Goal: Task Accomplishment & Management: Use online tool/utility

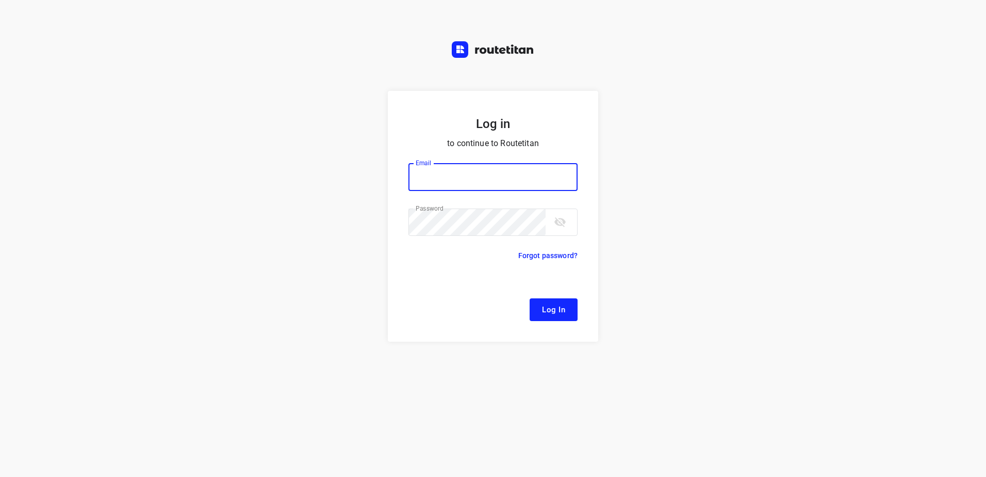
type input "[EMAIL_ADDRESS][DOMAIN_NAME]"
click at [544, 306] on span "Log In" at bounding box center [553, 309] width 23 height 13
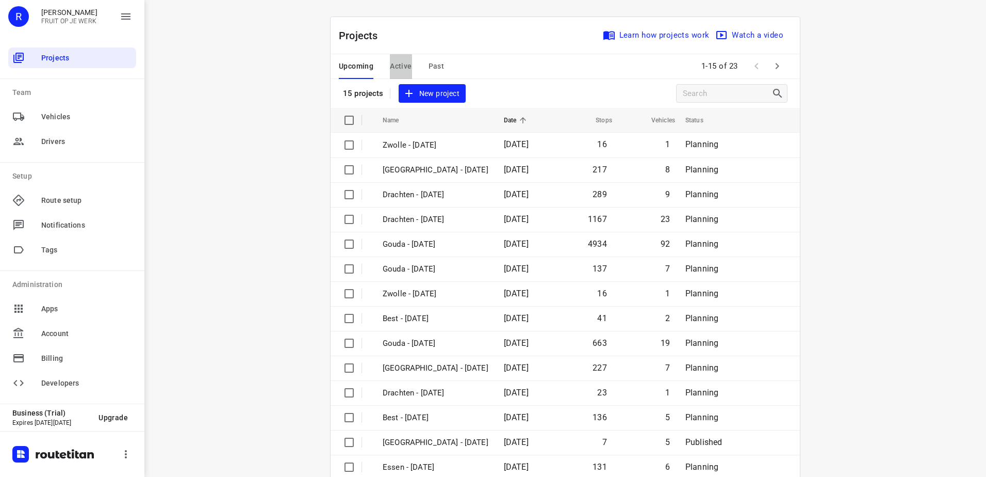
click at [402, 70] on span "Active" at bounding box center [401, 66] width 22 height 13
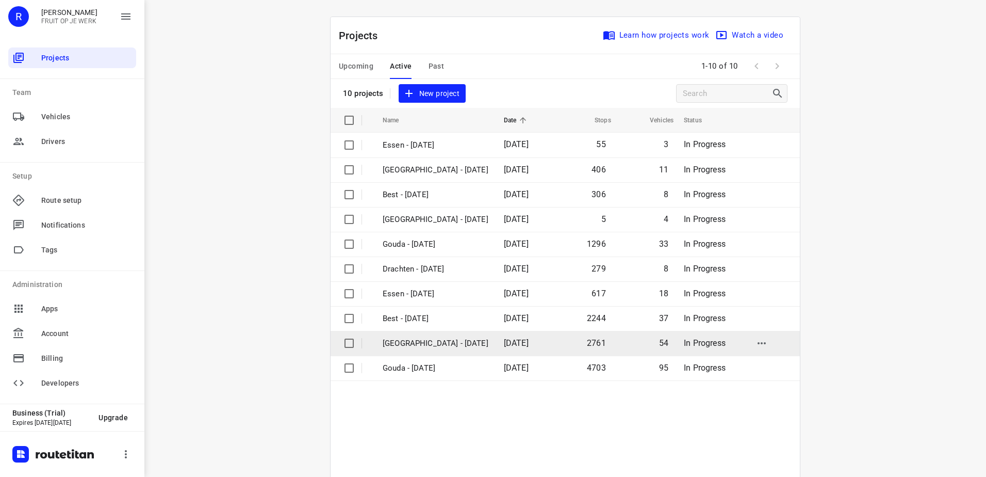
click at [425, 341] on p "[GEOGRAPHIC_DATA] - [DATE]" at bounding box center [436, 343] width 106 height 12
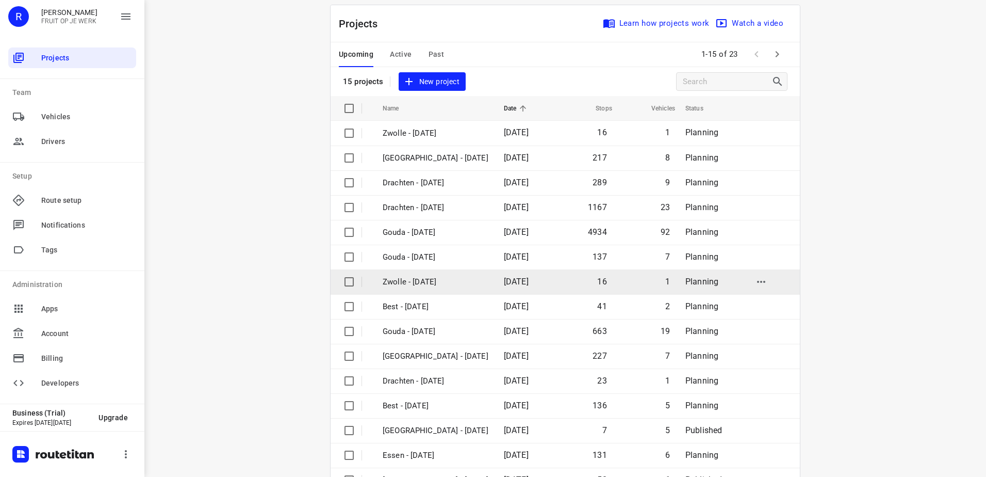
scroll to position [45, 0]
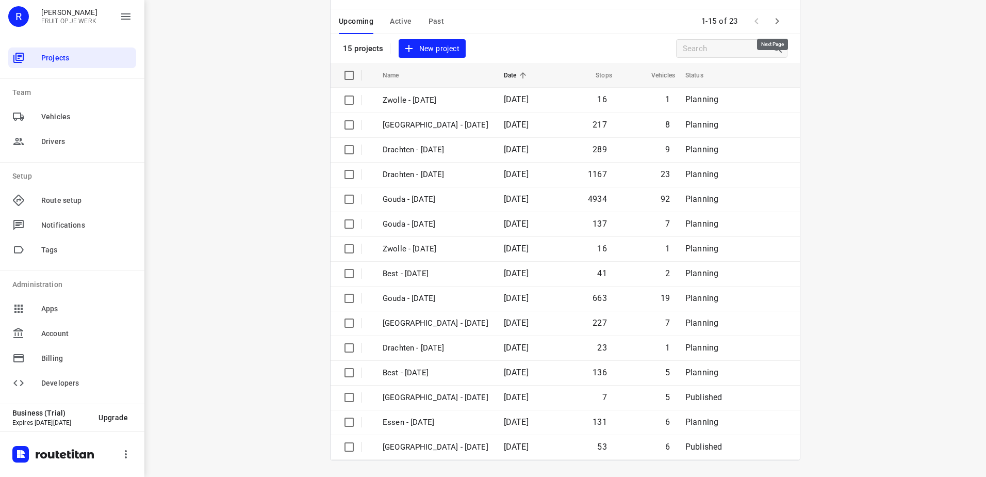
click at [775, 19] on icon "button" at bounding box center [777, 21] width 12 height 12
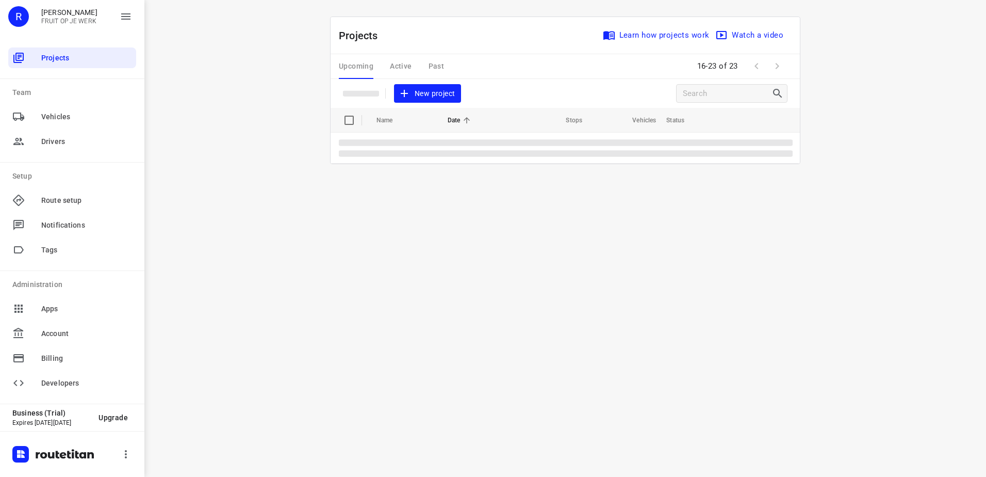
scroll to position [0, 0]
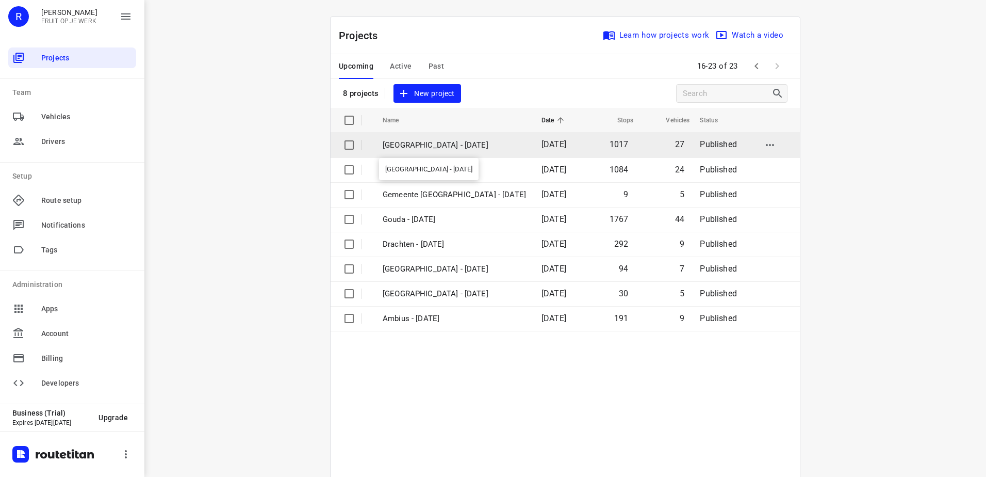
click at [475, 140] on p "[GEOGRAPHIC_DATA] - [DATE]" at bounding box center [454, 145] width 143 height 12
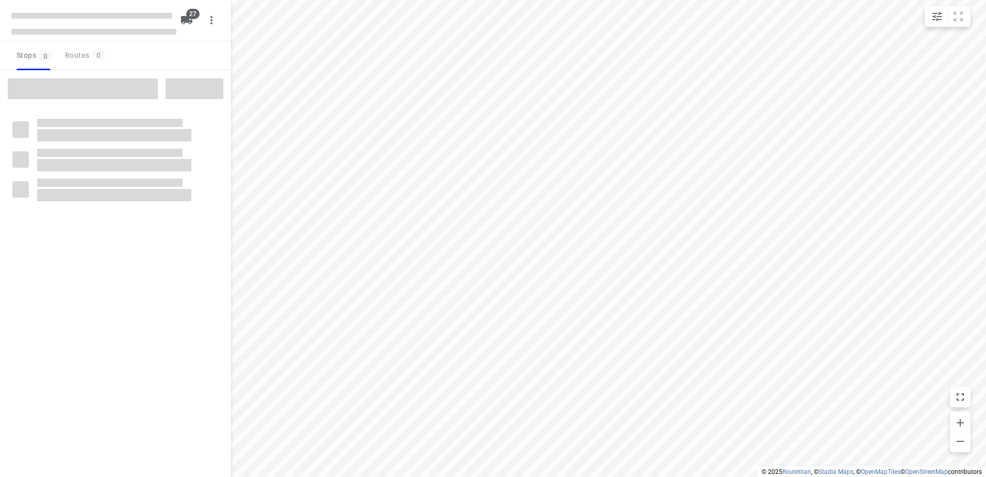
type input "distance"
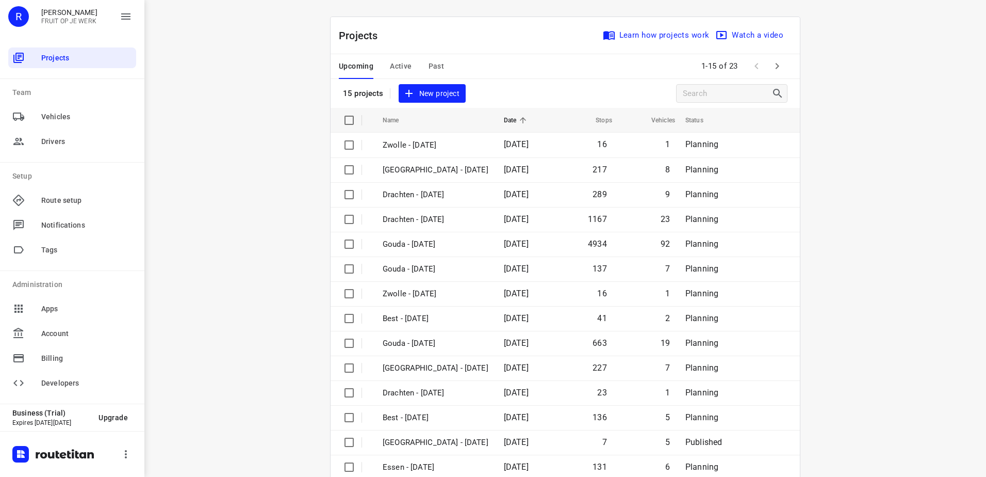
click at [403, 62] on span "Active" at bounding box center [401, 66] width 22 height 13
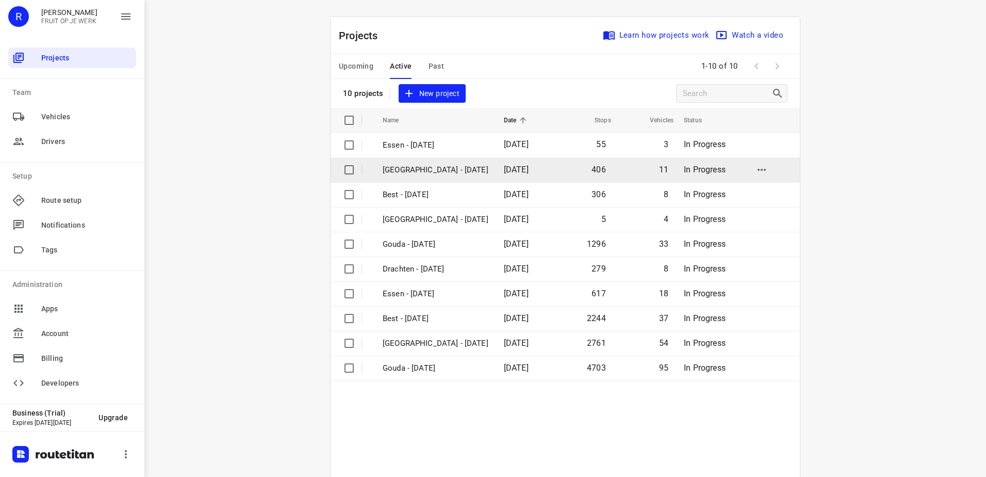
click at [404, 169] on p "[GEOGRAPHIC_DATA] - [DATE]" at bounding box center [436, 170] width 106 height 12
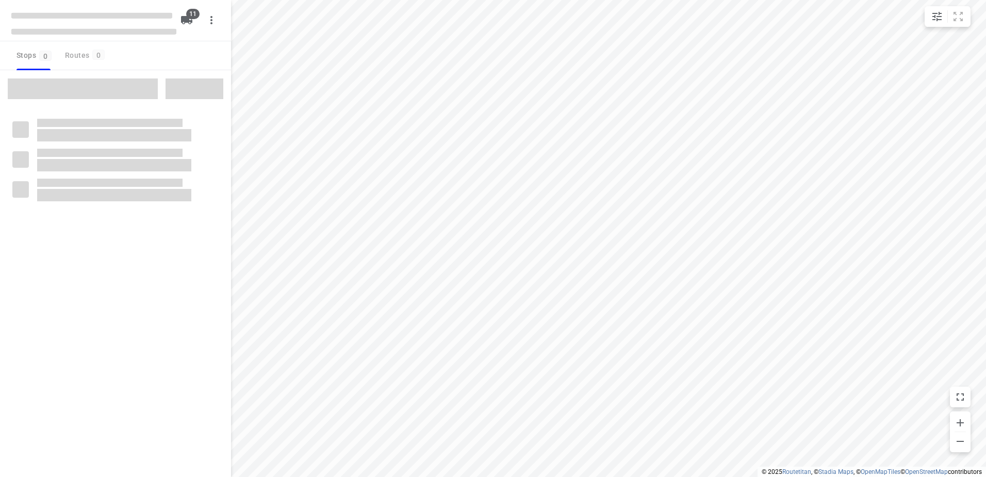
type input "distance"
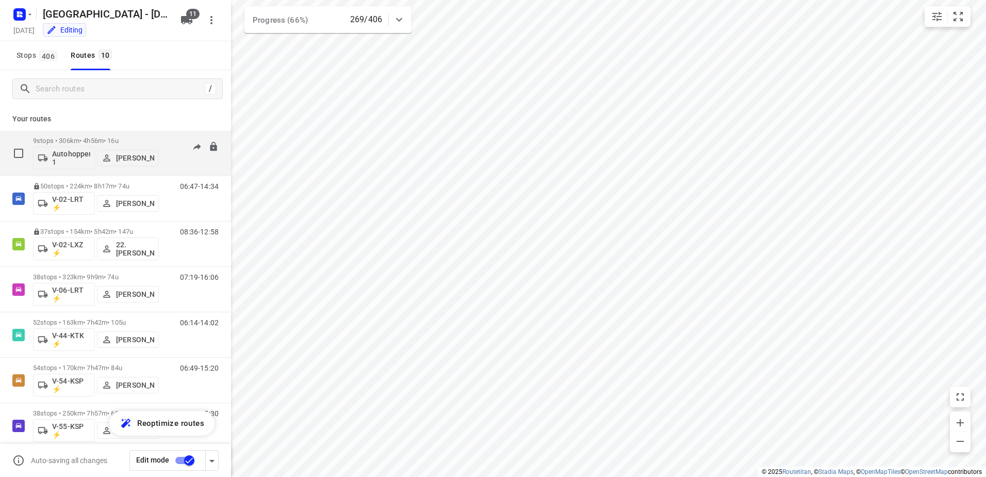
click at [93, 137] on p "9 stops • 306km • 4h56m • 16u" at bounding box center [96, 141] width 126 height 8
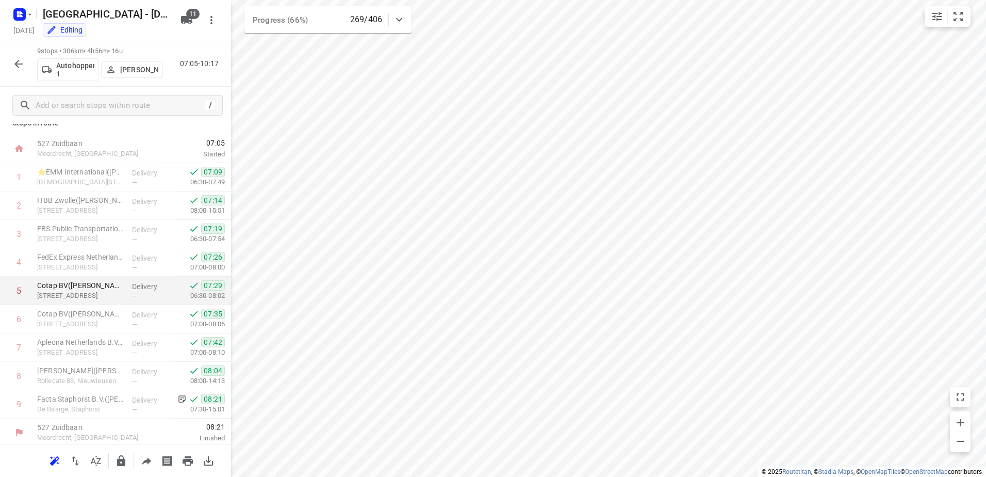
scroll to position [15, 0]
click at [14, 67] on icon "button" at bounding box center [18, 64] width 12 height 12
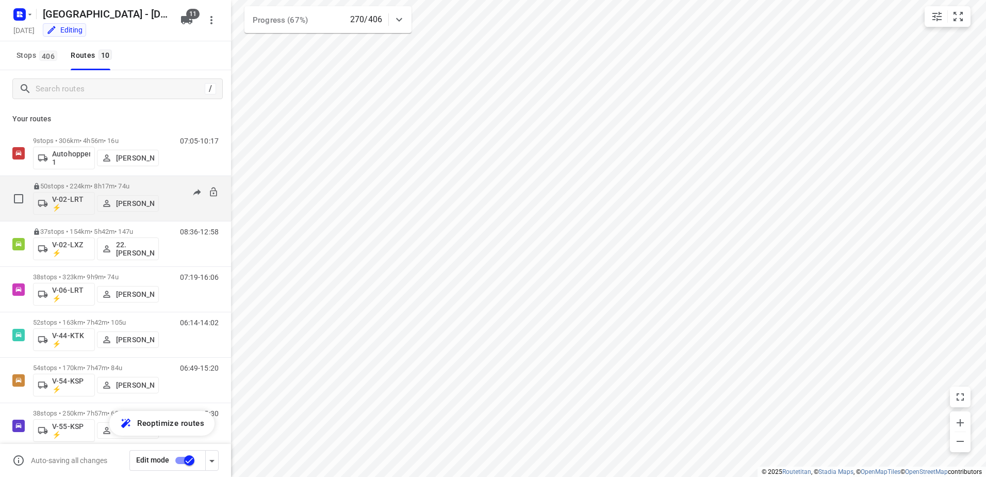
click at [96, 184] on p "50 stops • 224km • 8h17m • 74u" at bounding box center [96, 186] width 126 height 8
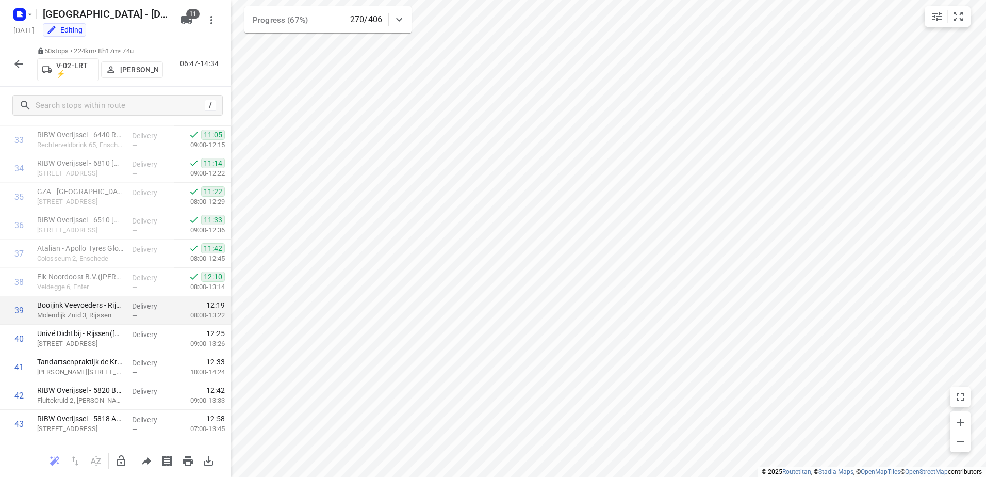
scroll to position [1031, 0]
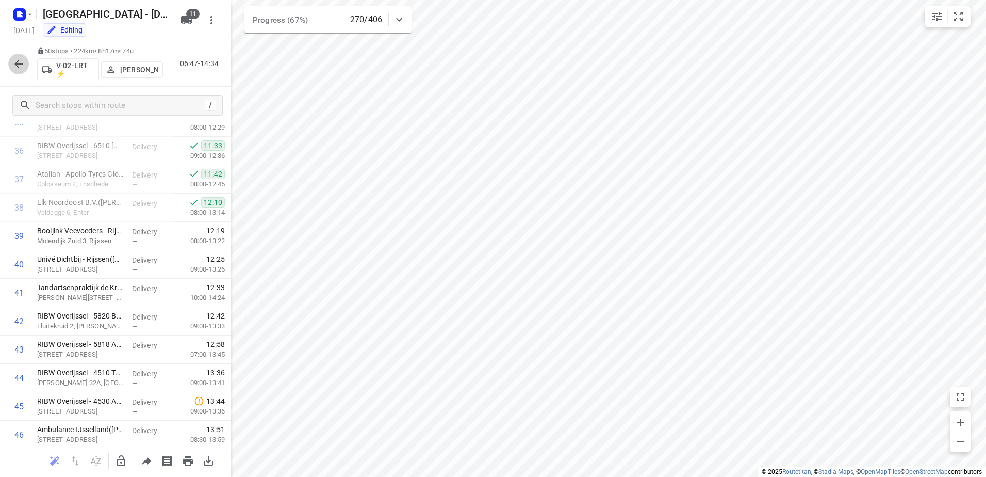
click at [12, 57] on button "button" at bounding box center [18, 64] width 21 height 21
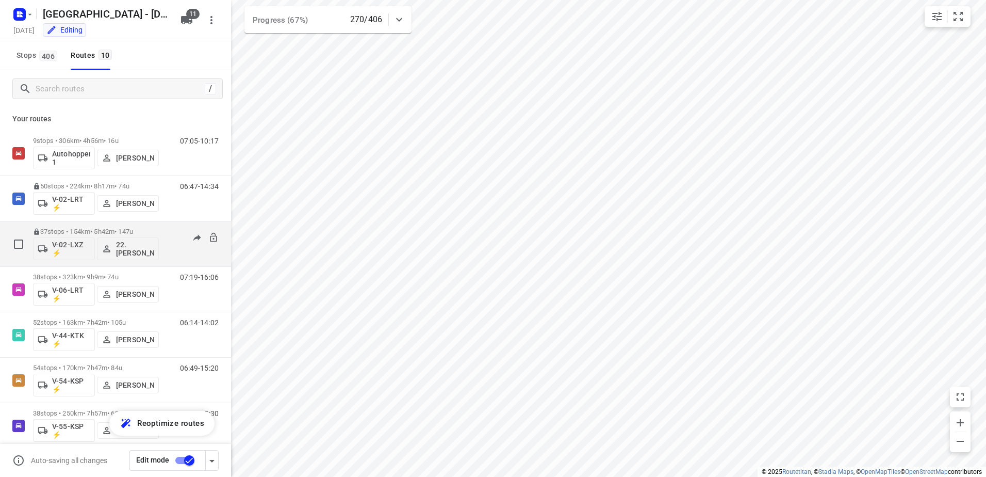
click at [94, 231] on p "37 stops • 154km • 5h42m • 147u" at bounding box center [96, 231] width 126 height 8
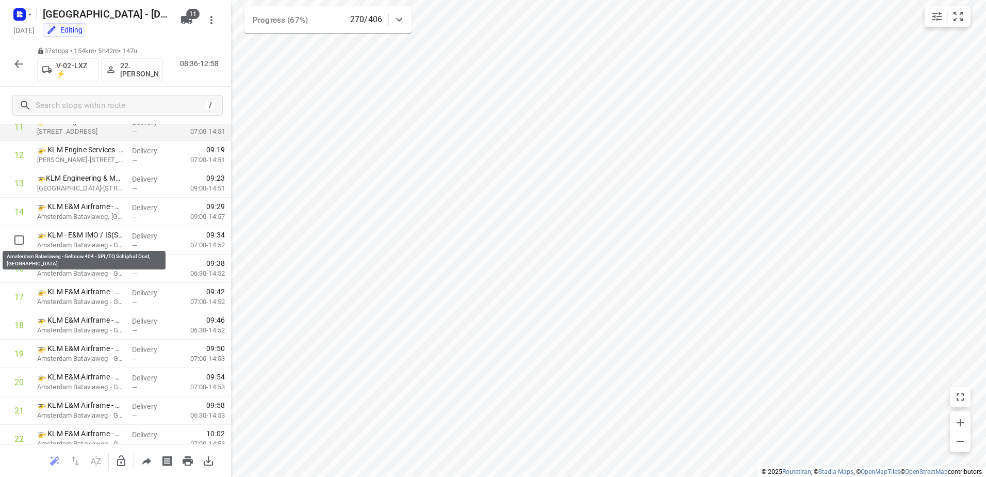
scroll to position [346, 0]
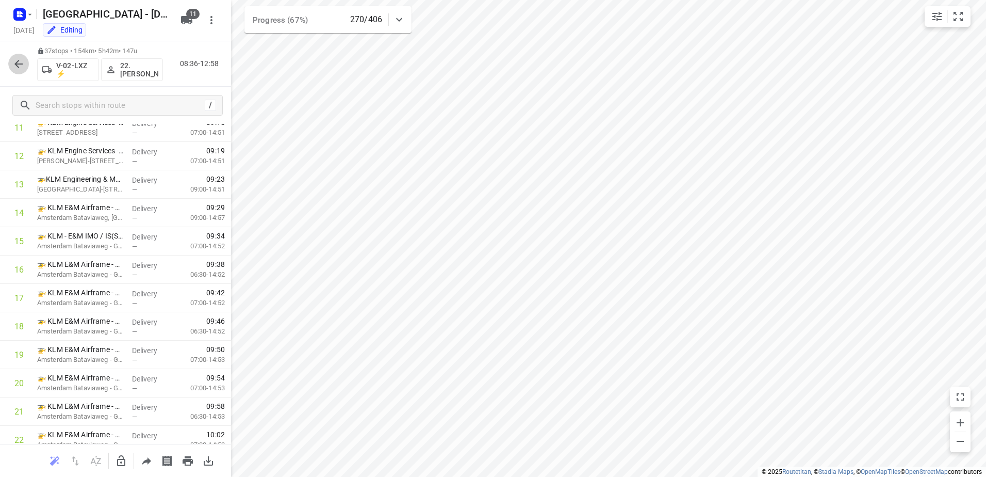
click at [14, 65] on icon "button" at bounding box center [18, 64] width 12 height 12
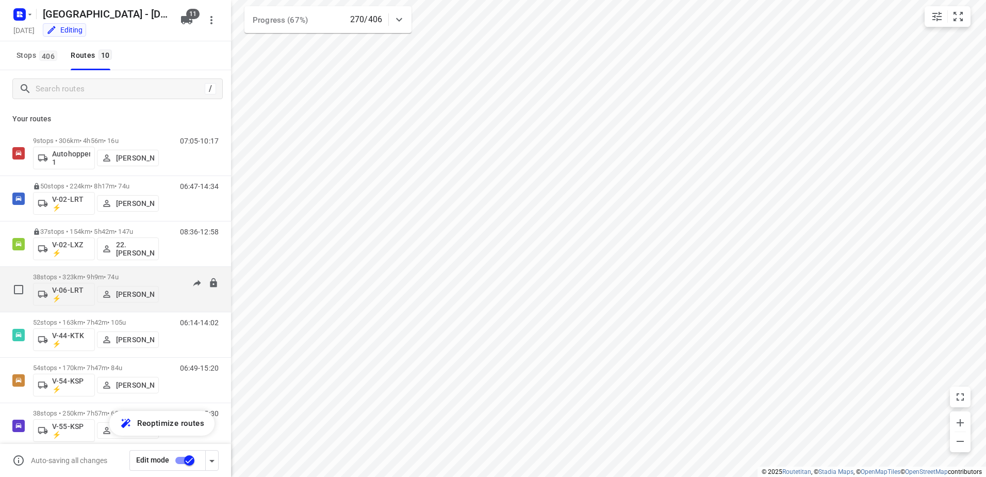
click at [91, 275] on p "38 stops • 323km • 9h9m • 74u" at bounding box center [96, 277] width 126 height 8
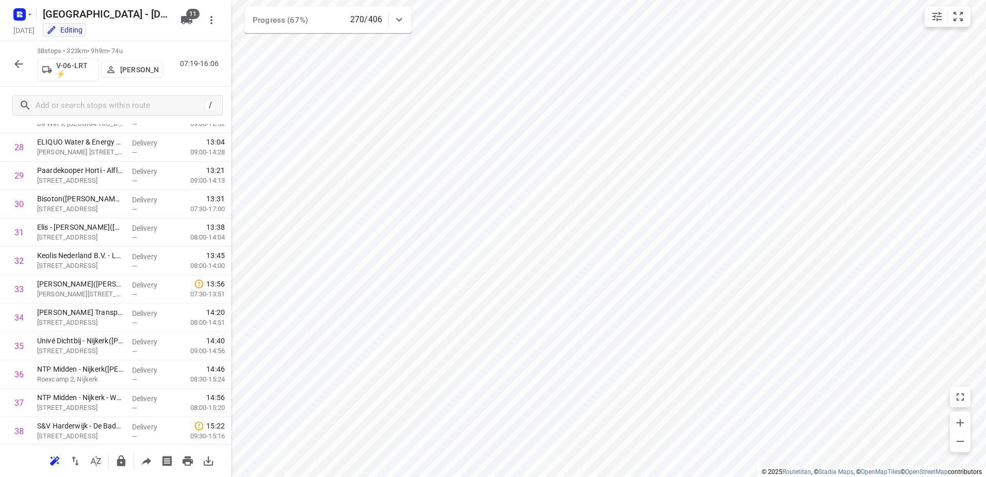
scroll to position [838, 0]
click at [18, 67] on icon "button" at bounding box center [18, 64] width 12 height 12
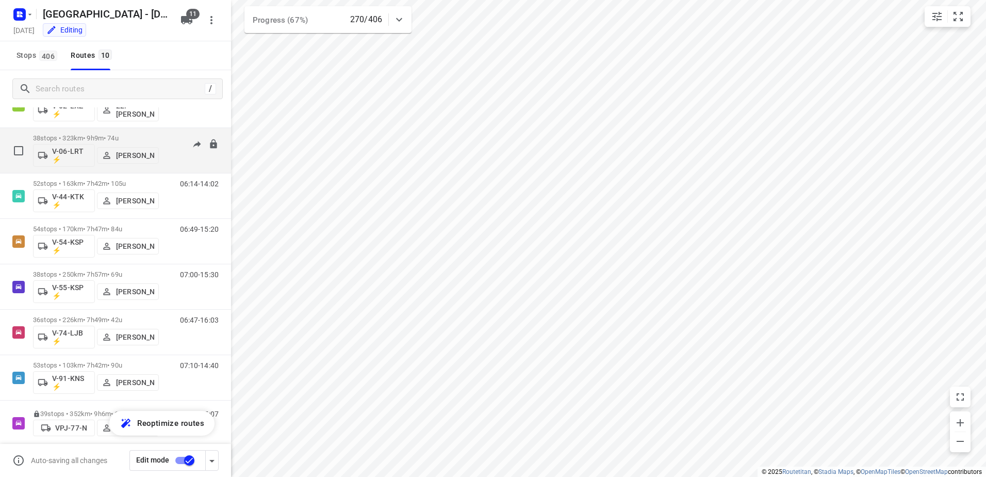
scroll to position [151, 0]
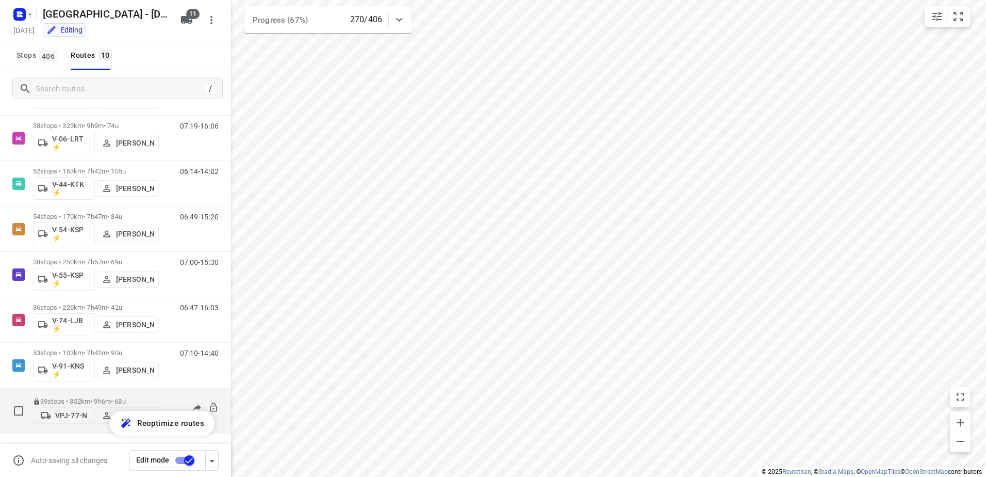
click at [88, 394] on div "39 stops • 352km • 9h6m • 68u VPJ-77-N Milan Rave" at bounding box center [96, 410] width 126 height 37
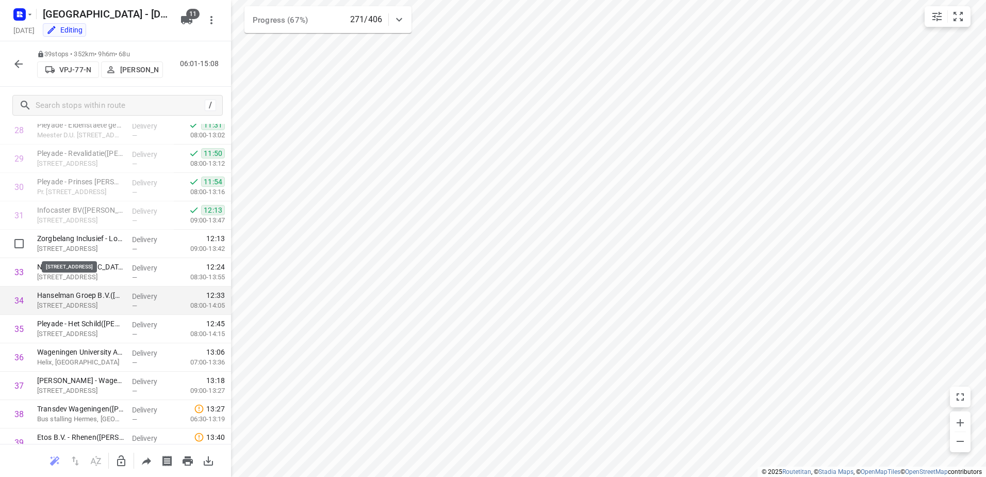
scroll to position [866, 0]
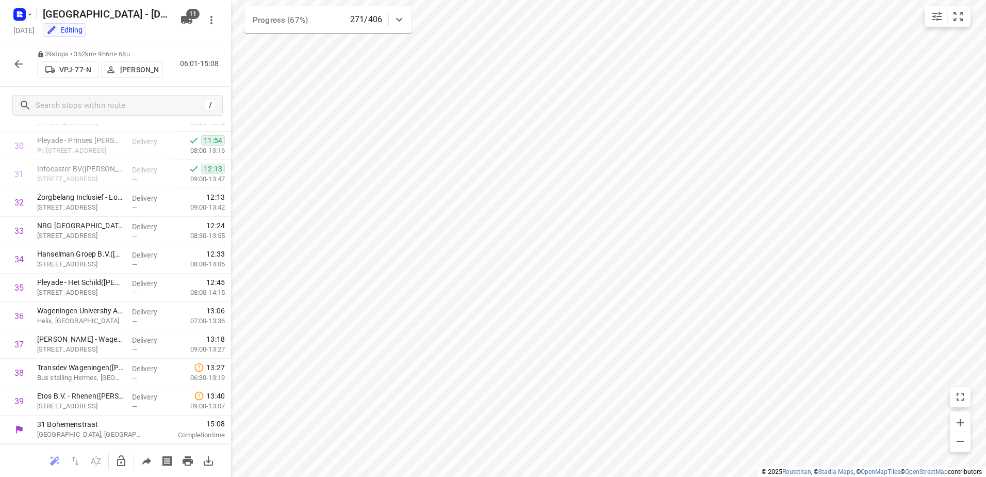
click at [20, 60] on icon "button" at bounding box center [18, 64] width 12 height 12
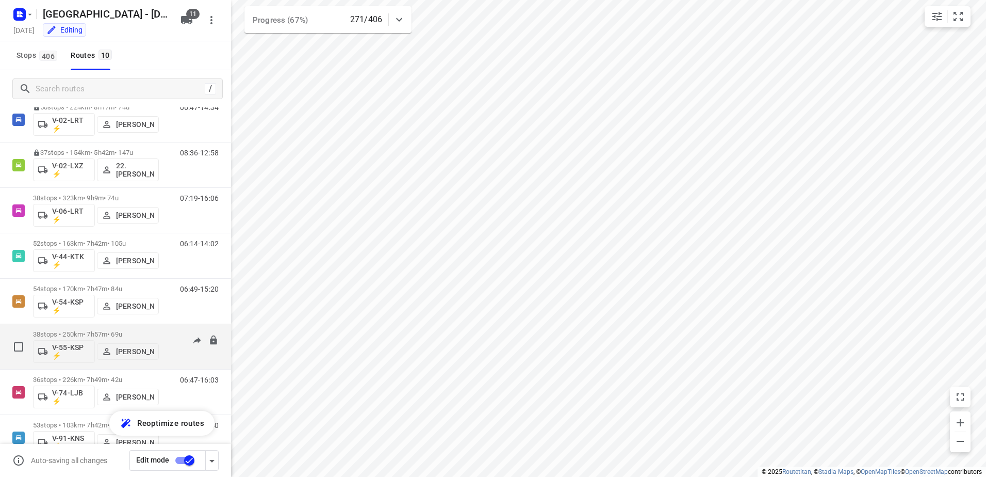
scroll to position [151, 0]
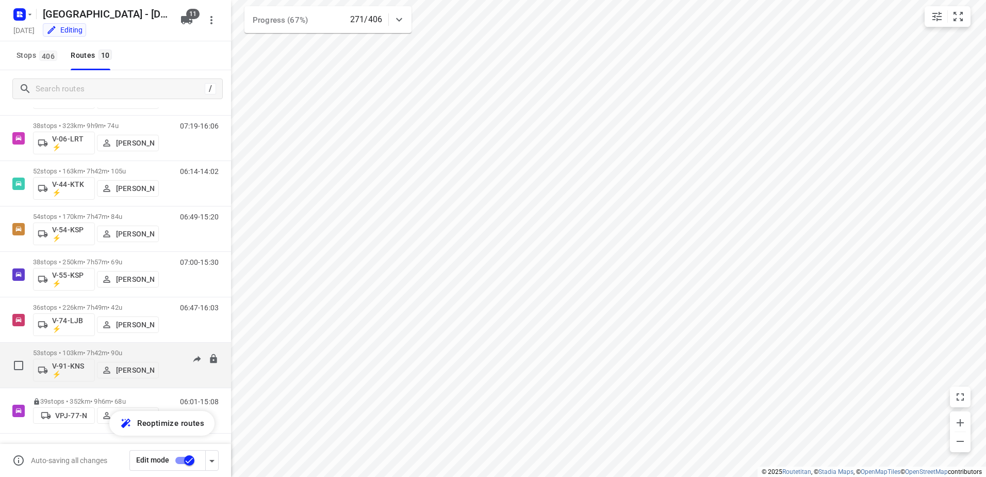
click at [88, 349] on p "53 stops • 103km • 7h42m • 90u" at bounding box center [96, 353] width 126 height 8
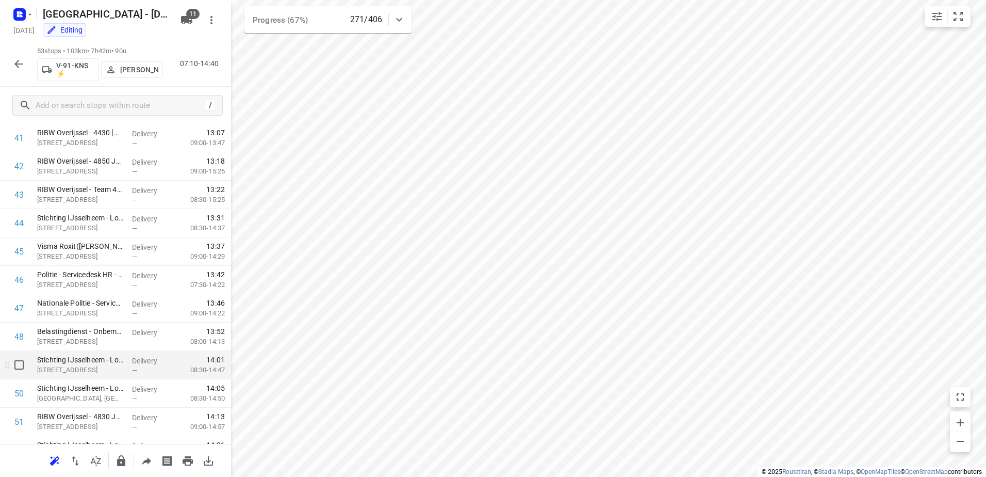
scroll to position [1263, 0]
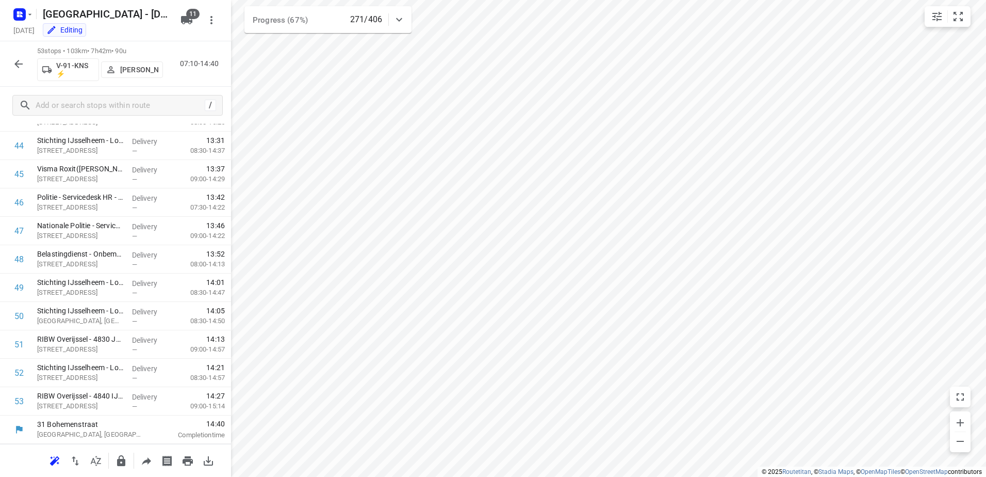
click at [7, 57] on div "53 stops • 103km • 7h42m • 90u V-91-KNS ⚡ [PERSON_NAME] 07:10-14:40" at bounding box center [115, 63] width 231 height 45
click at [12, 58] on button "button" at bounding box center [18, 64] width 21 height 21
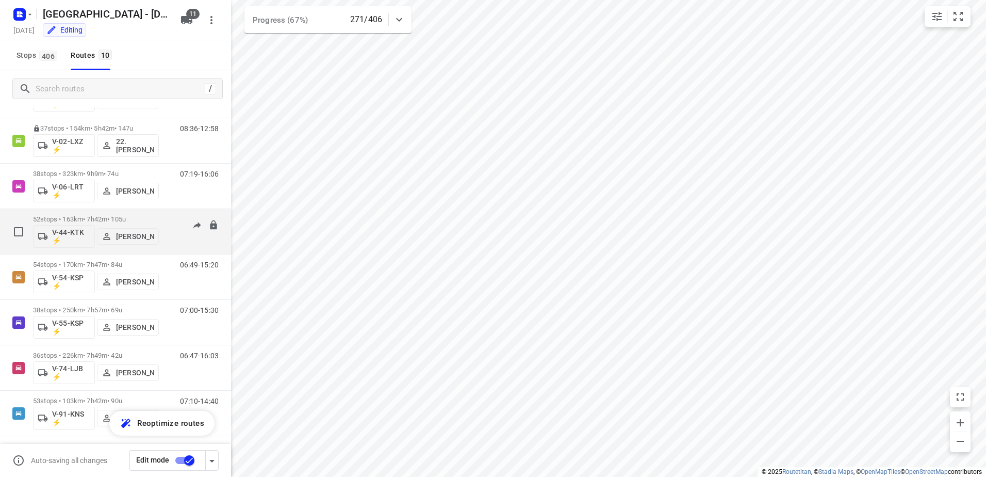
scroll to position [151, 0]
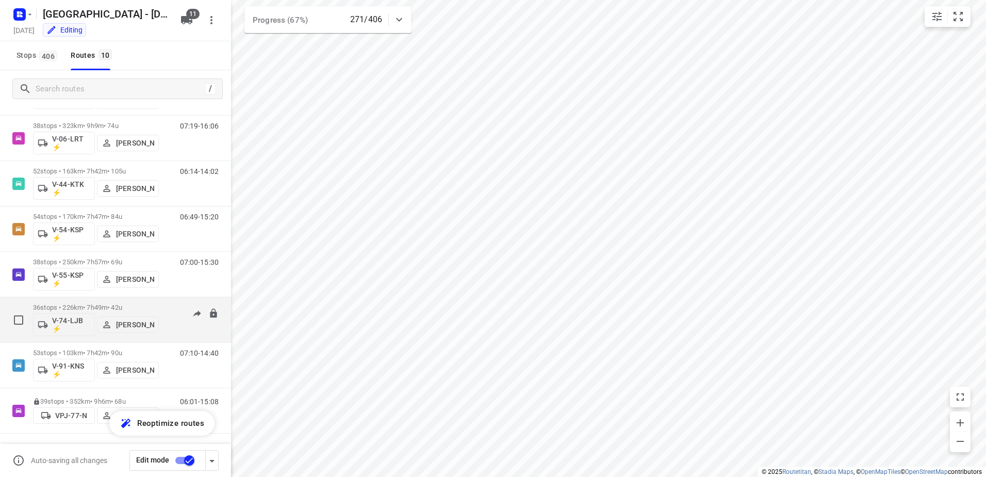
click at [92, 307] on p "36 stops • 226km • 7h49m • 42u" at bounding box center [96, 307] width 126 height 8
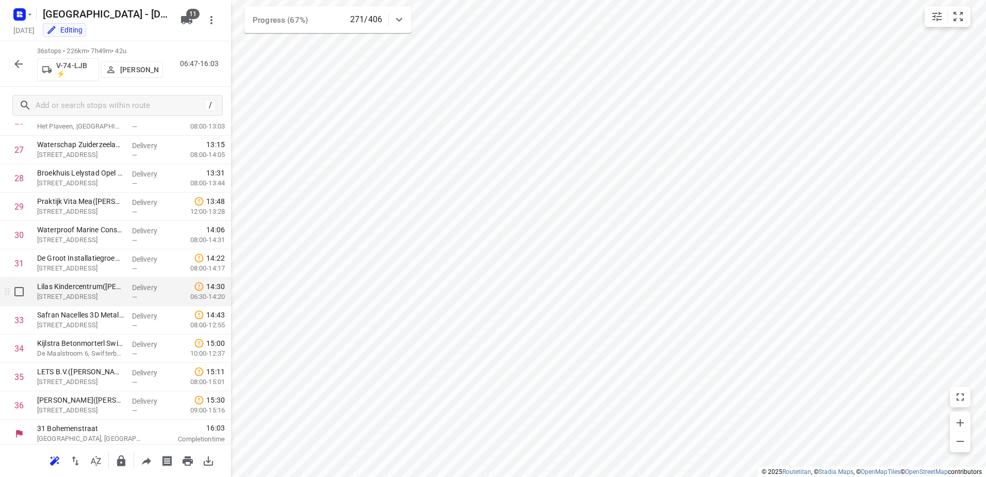
scroll to position [781, 0]
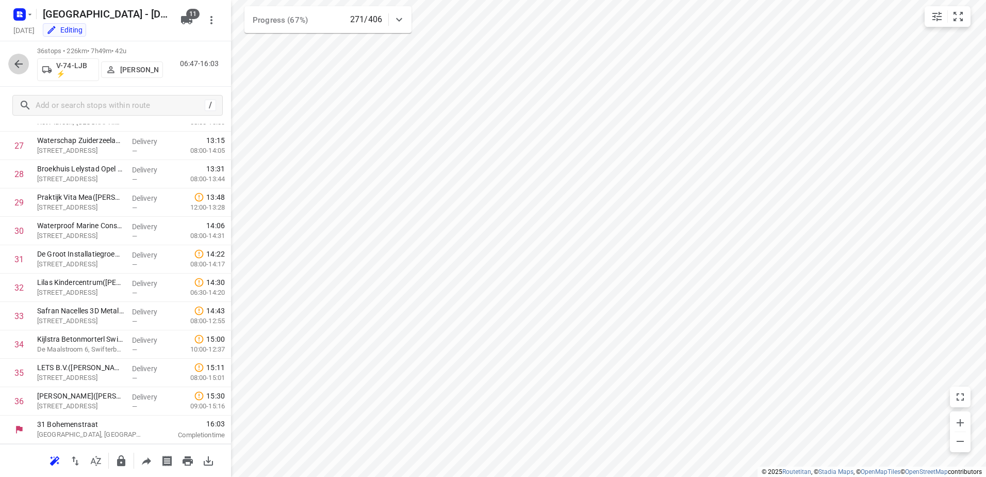
click at [18, 68] on icon "button" at bounding box center [18, 64] width 12 height 12
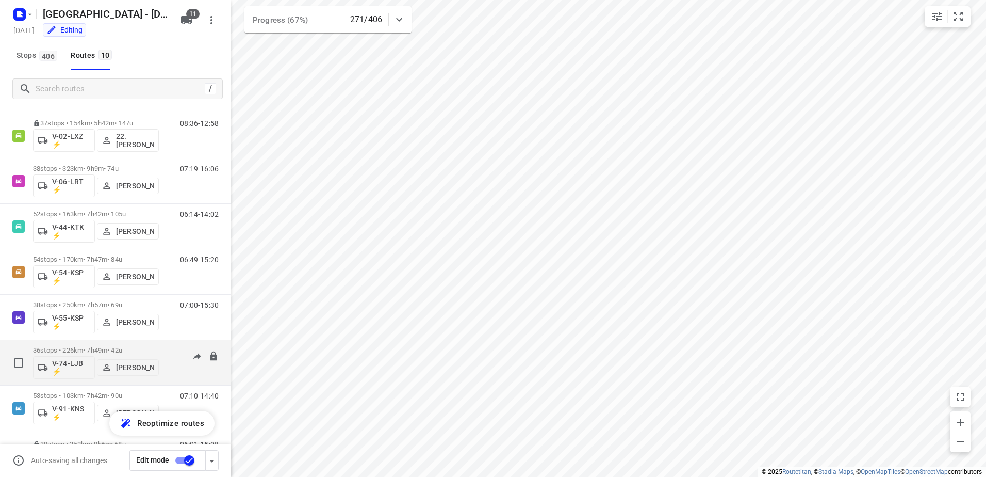
scroll to position [151, 0]
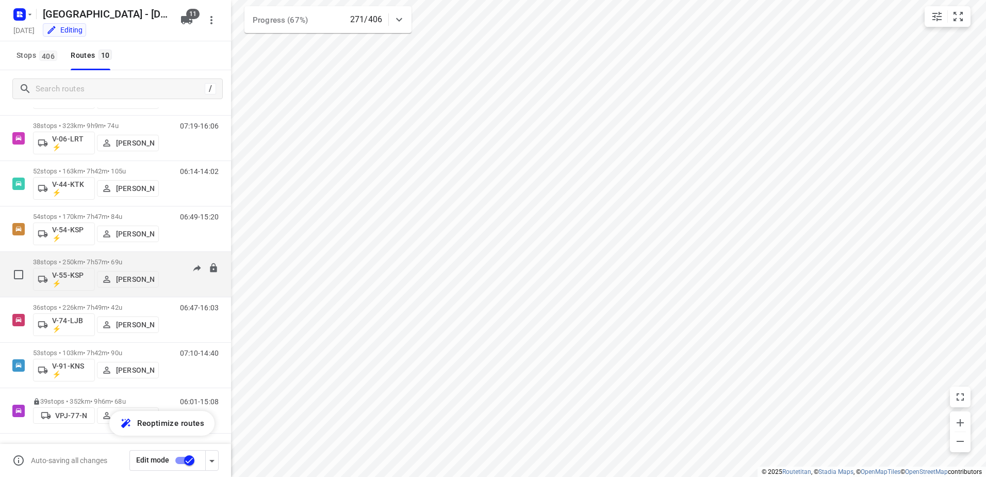
click at [97, 257] on div "38 stops • 250km • 7h57m • 69u V-55-KSP ⚡ [PERSON_NAME]" at bounding box center [96, 274] width 126 height 43
